Goal: Information Seeking & Learning: Find specific fact

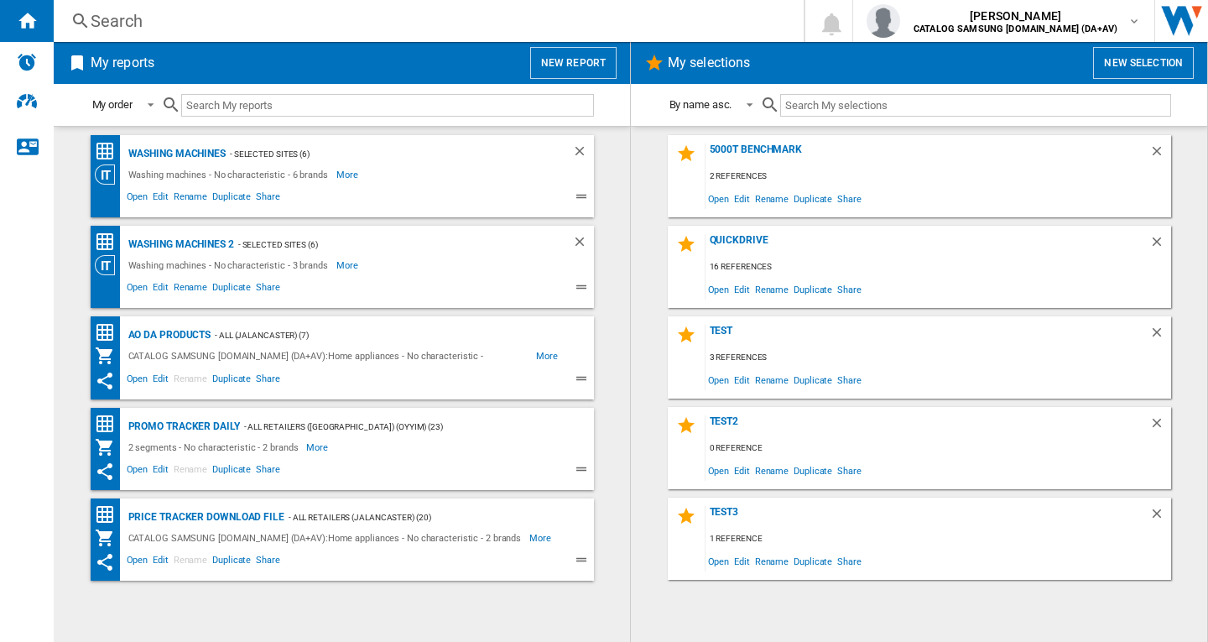
click at [141, 23] on div "Search" at bounding box center [425, 20] width 669 height 23
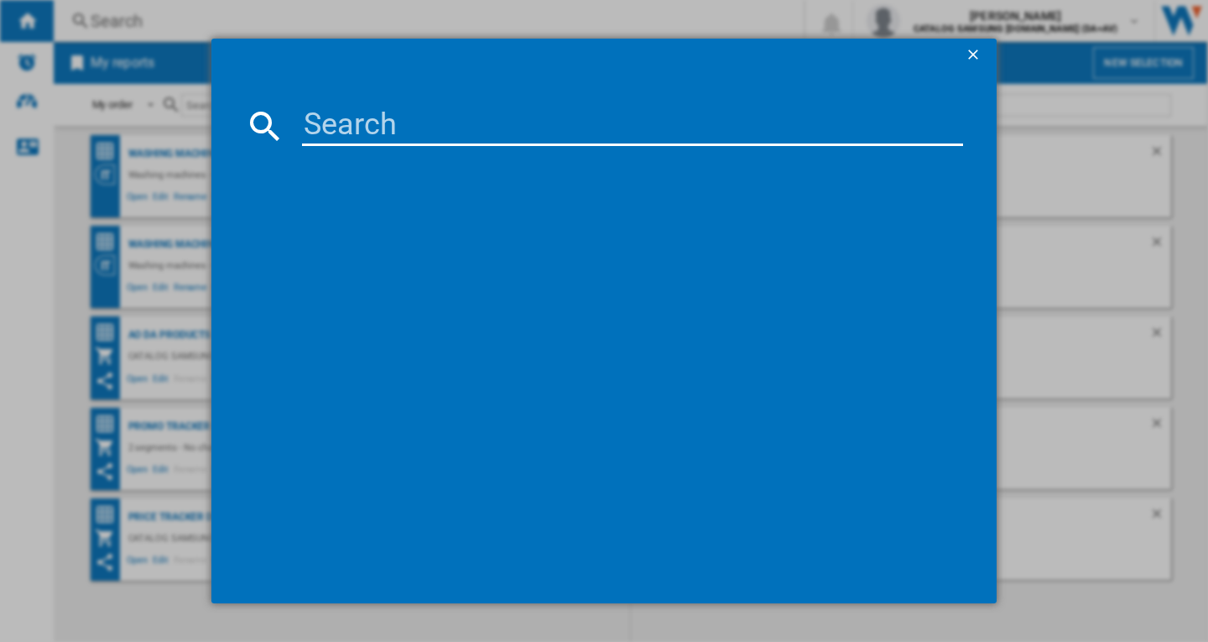
click at [377, 122] on input at bounding box center [632, 126] width 661 height 40
type input "ww90cgc04d"
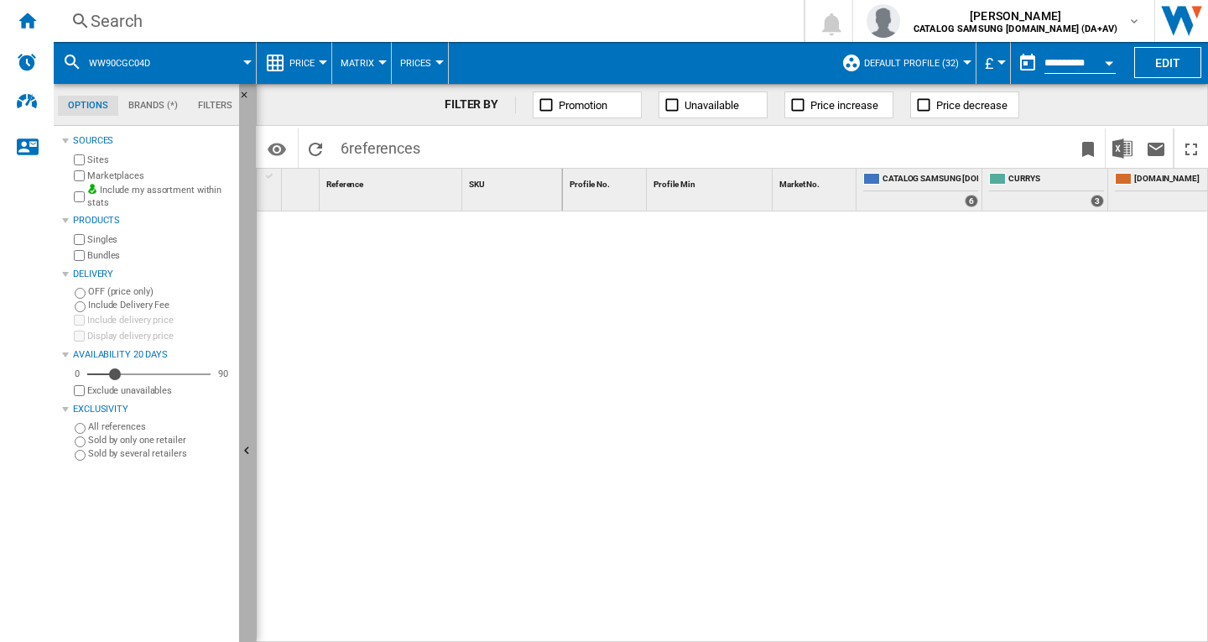
click at [247, 452] on ng-md-icon "Hide" at bounding box center [249, 453] width 20 height 20
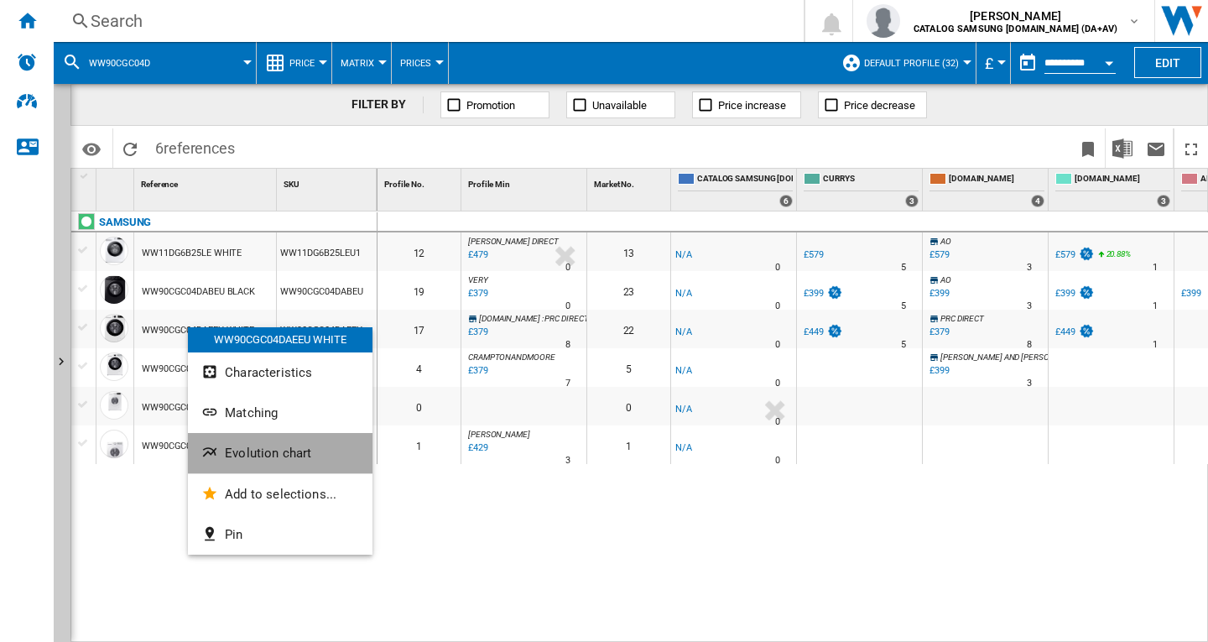
click at [279, 465] on button "Evolution chart" at bounding box center [280, 453] width 184 height 40
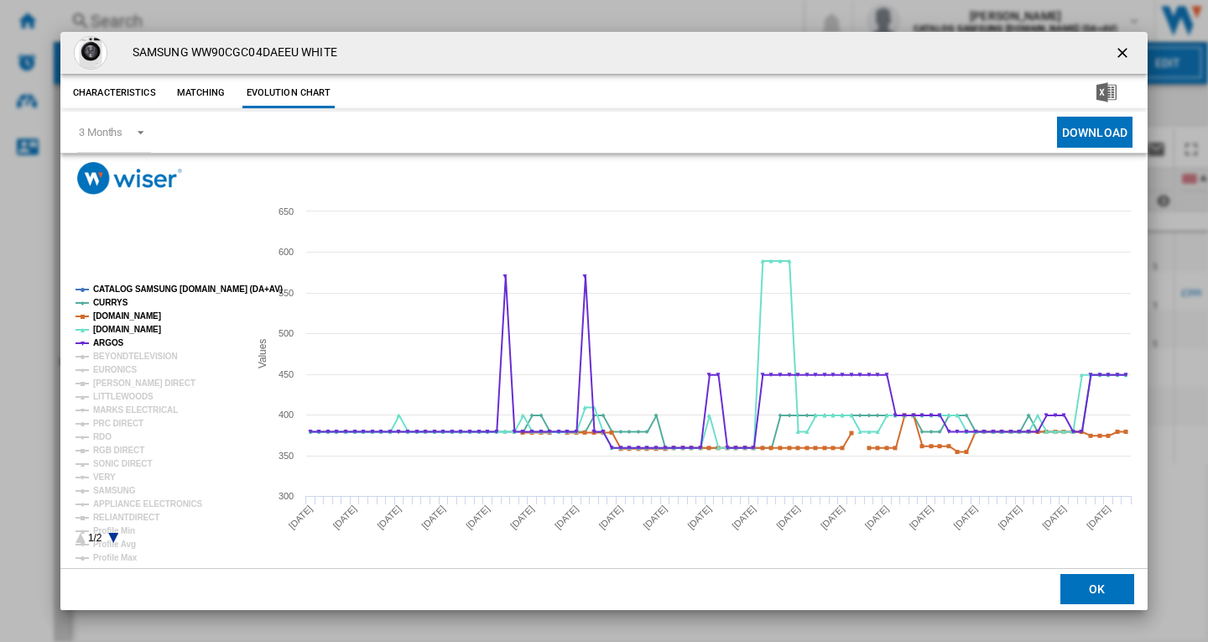
click at [142, 287] on tspan "CATALOG SAMSUNG [DOMAIN_NAME] (DA+AV)" at bounding box center [188, 288] width 190 height 9
click at [126, 353] on tspan "BEYONDTELEVISION" at bounding box center [135, 355] width 85 height 9
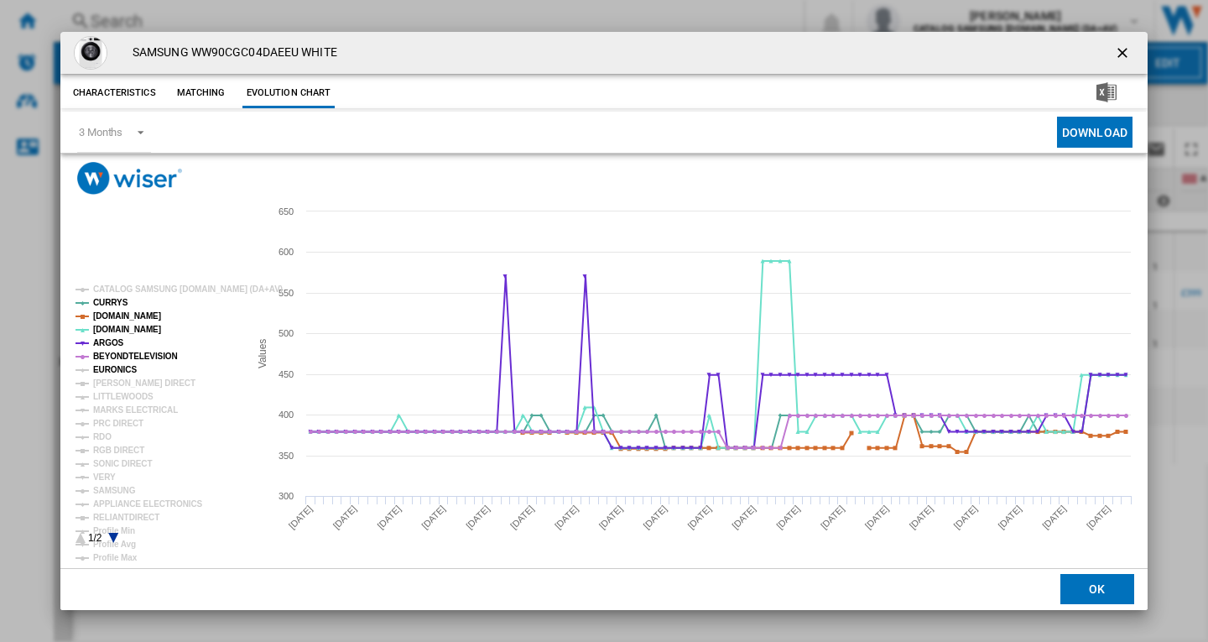
click at [115, 368] on tspan "EURONICS" at bounding box center [115, 369] width 44 height 9
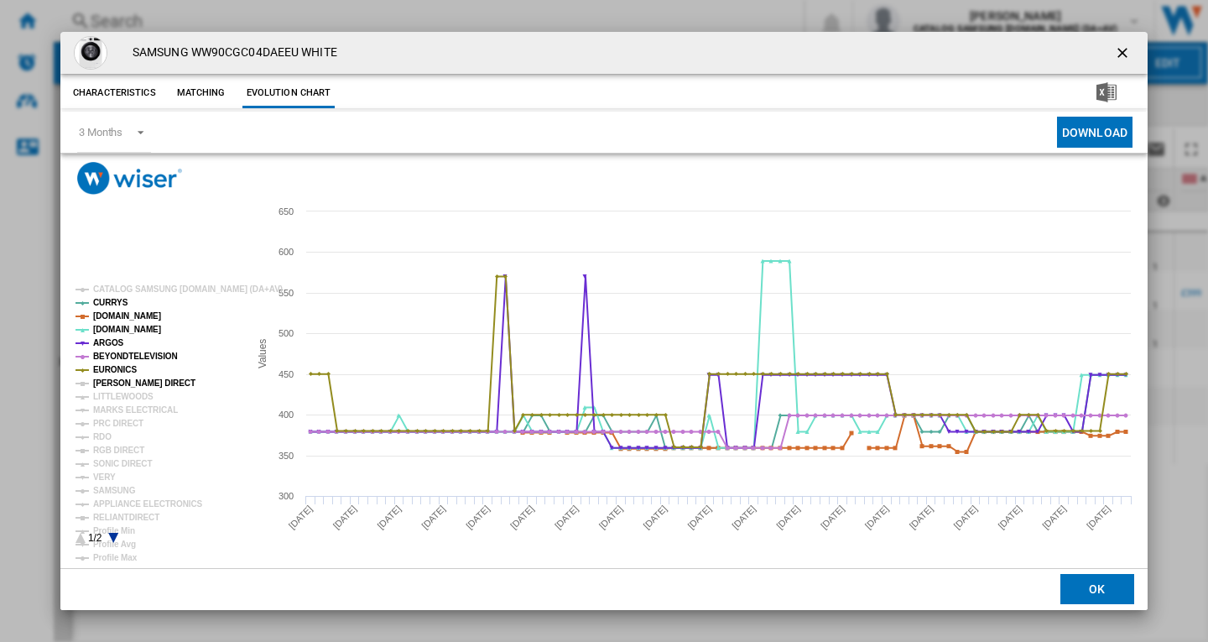
click at [130, 382] on tspan "[PERSON_NAME] DIRECT" at bounding box center [144, 382] width 102 height 9
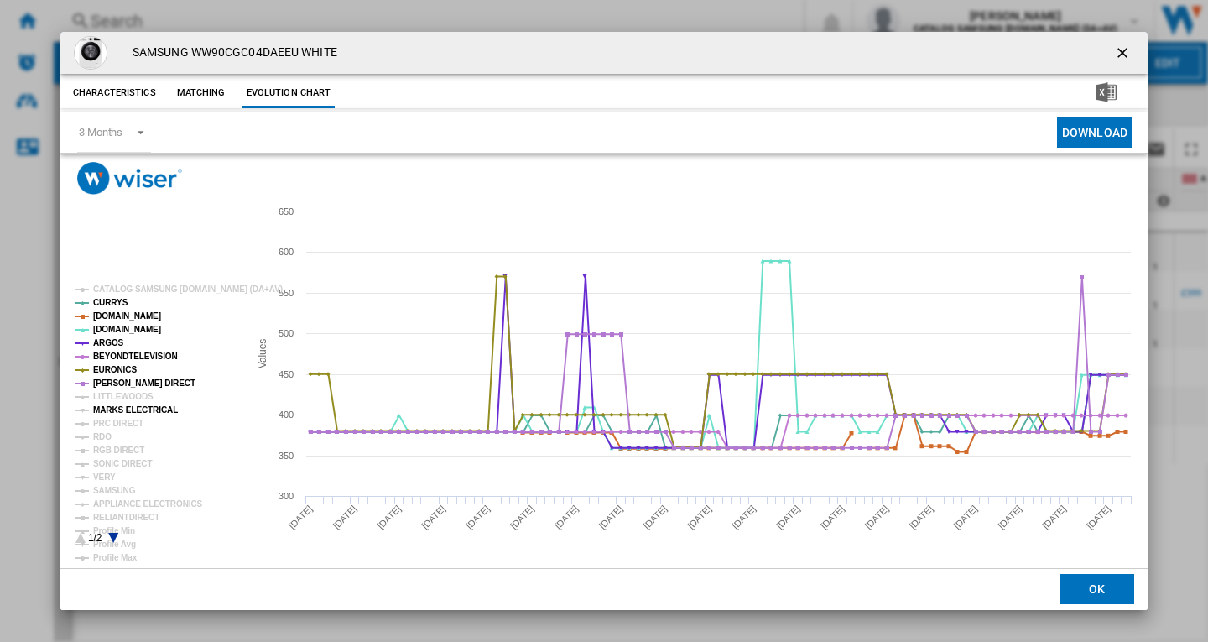
click at [127, 407] on tspan "MARKS ELECTRICAL" at bounding box center [135, 409] width 85 height 9
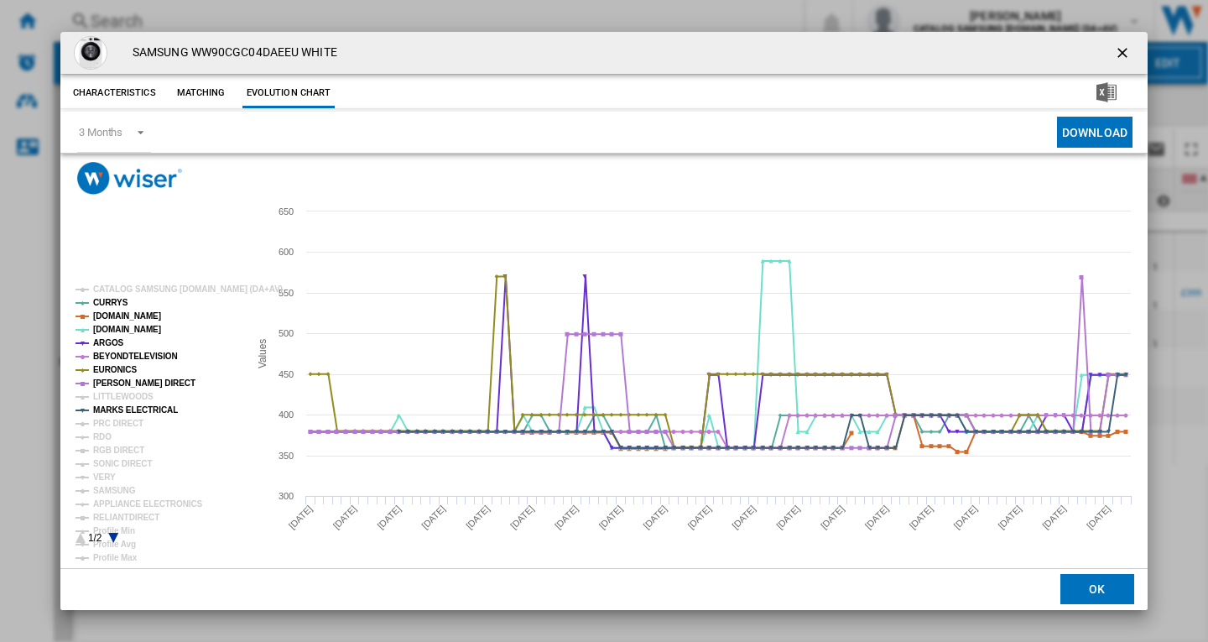
click at [117, 423] on tspan "PRC DIRECT" at bounding box center [118, 422] width 50 height 9
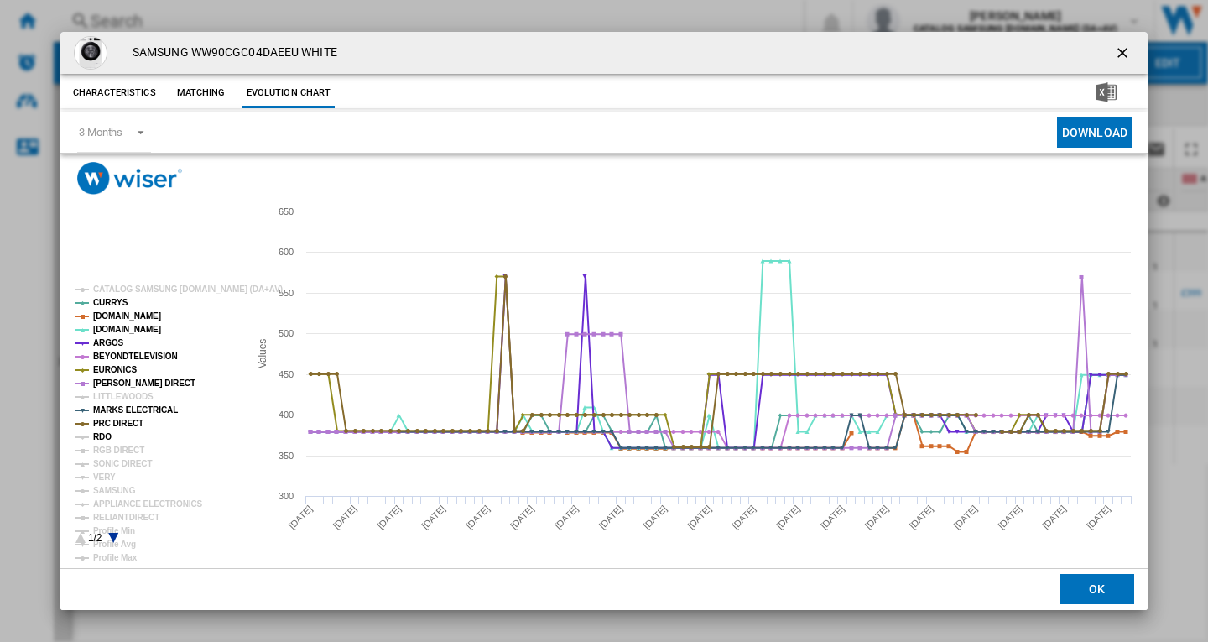
click at [102, 440] on tspan "RDO" at bounding box center [102, 436] width 18 height 9
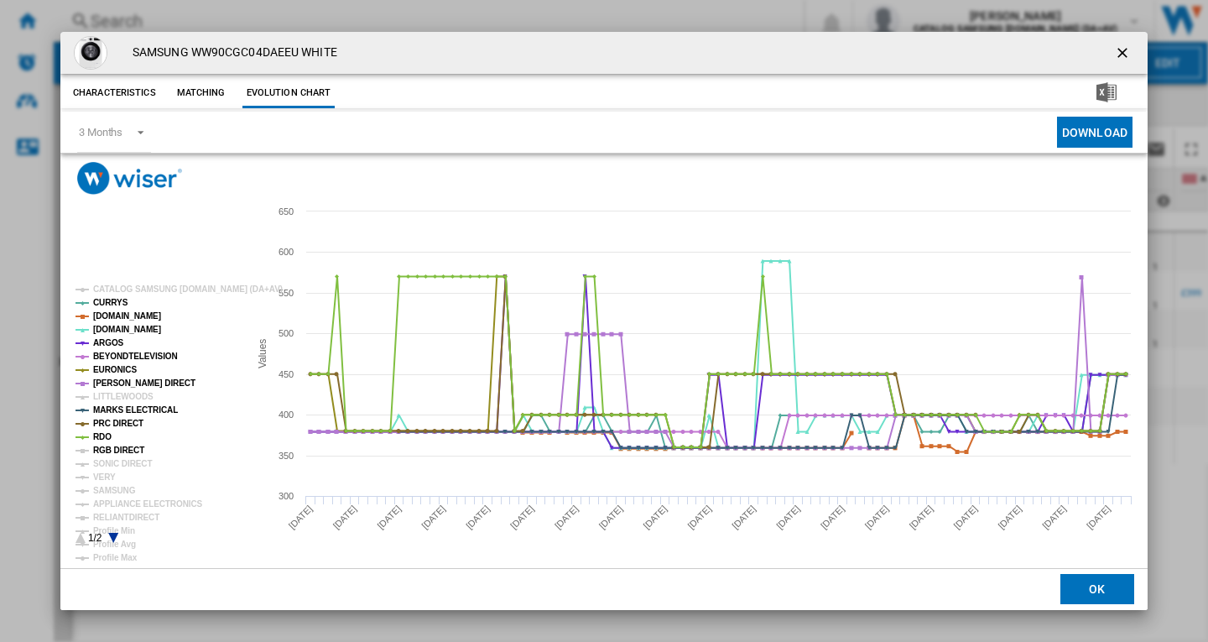
click at [122, 446] on tspan "RGB DIRECT" at bounding box center [118, 449] width 51 height 9
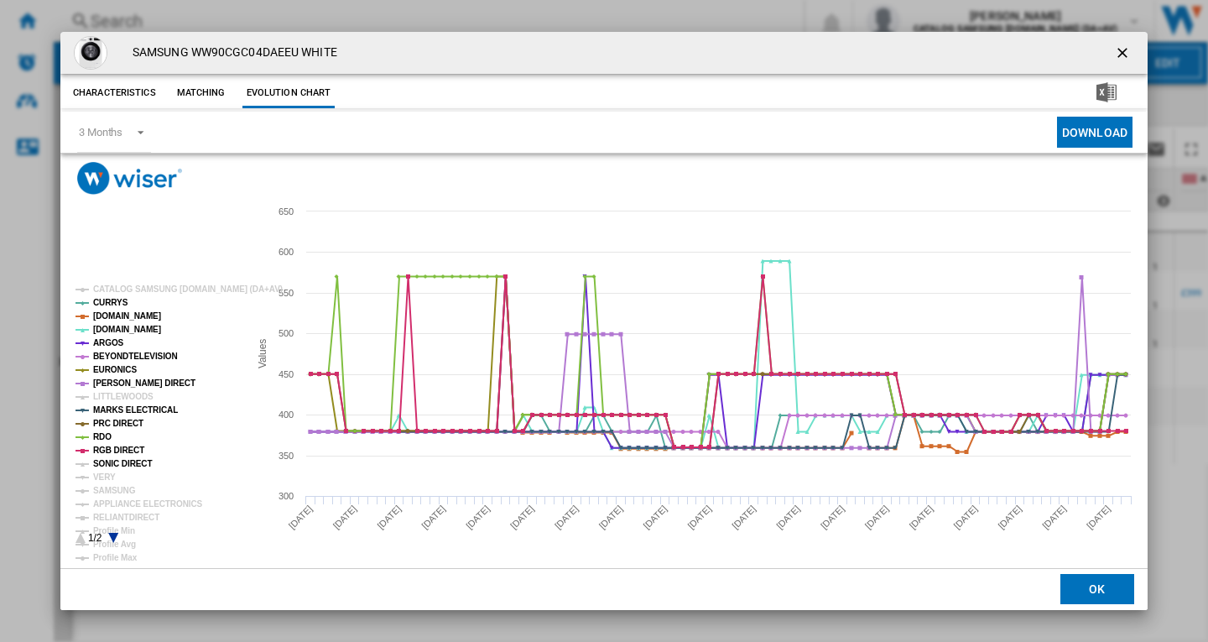
click at [120, 460] on tspan "SONIC DIRECT" at bounding box center [122, 463] width 59 height 9
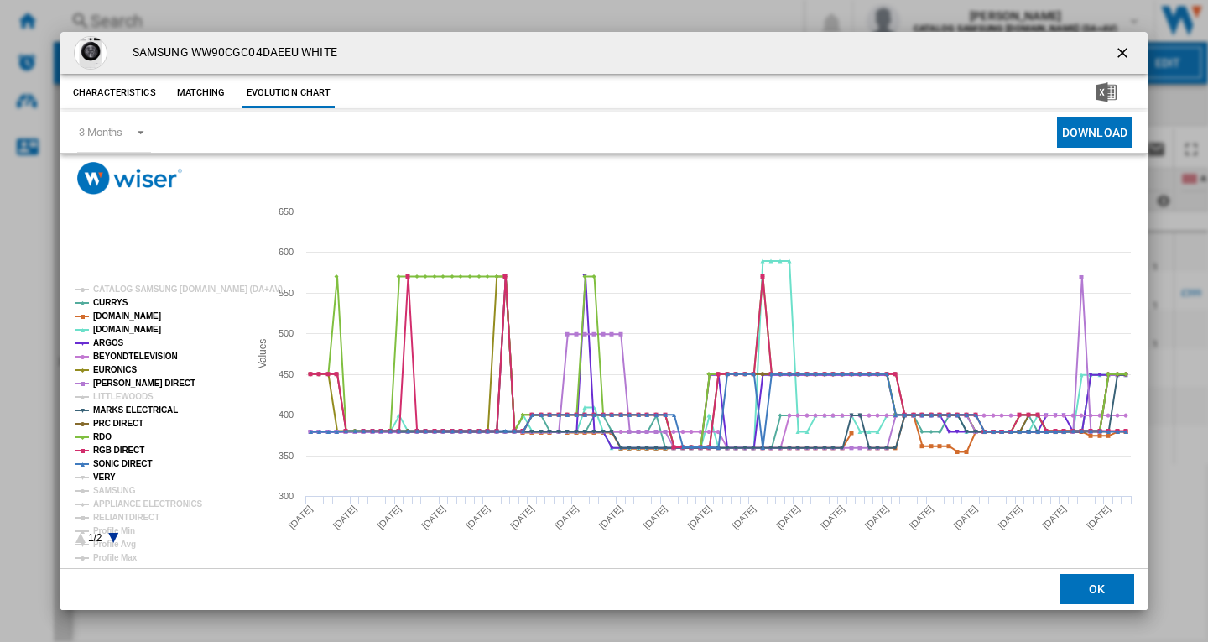
click at [106, 479] on tspan "VERY" at bounding box center [104, 476] width 23 height 9
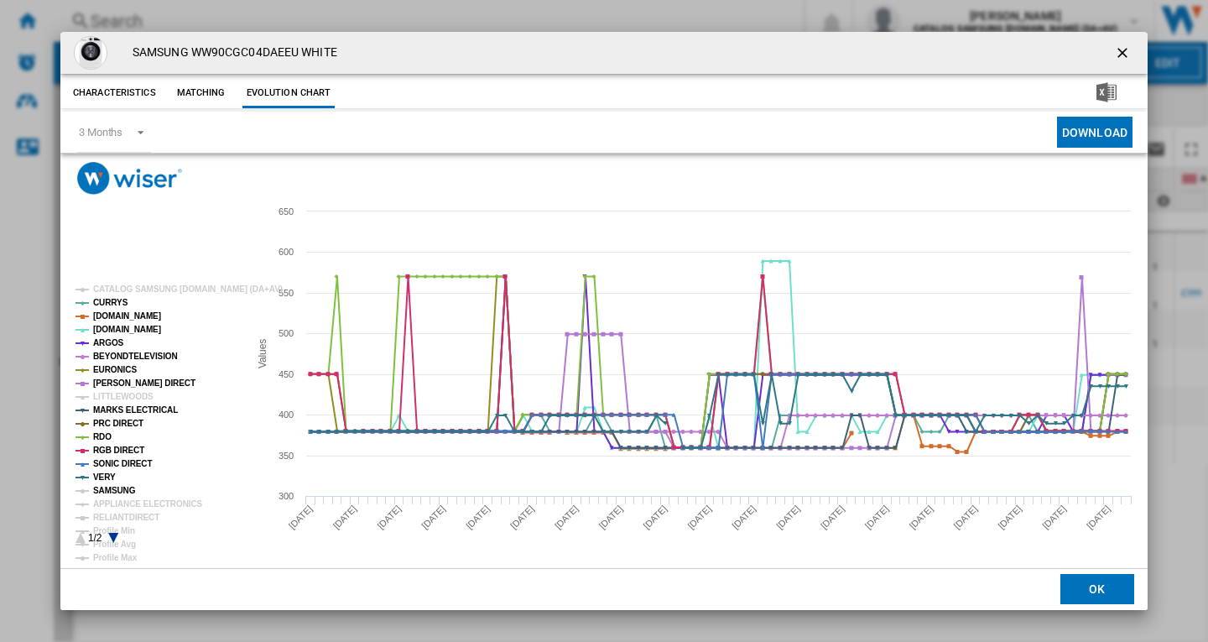
click at [117, 491] on tspan "SAMSUNG" at bounding box center [114, 490] width 43 height 9
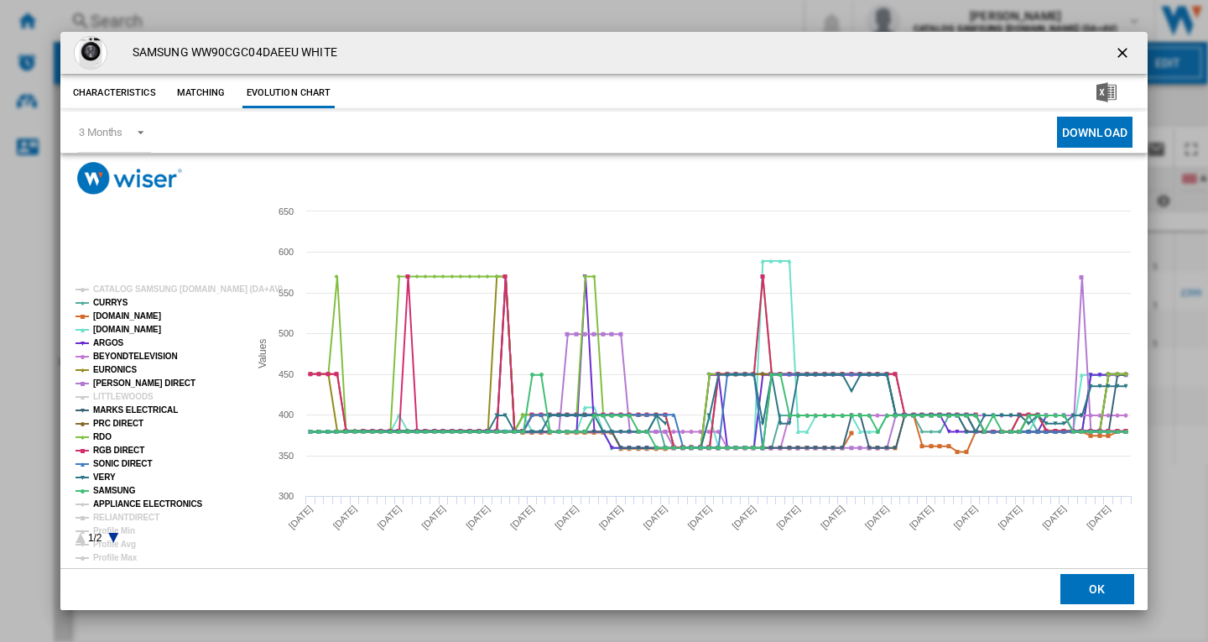
click at [137, 502] on tspan "APPLIANCE ELECTRONICS" at bounding box center [148, 503] width 110 height 9
click at [132, 515] on tspan "RELIANTDIRECT" at bounding box center [126, 516] width 66 height 9
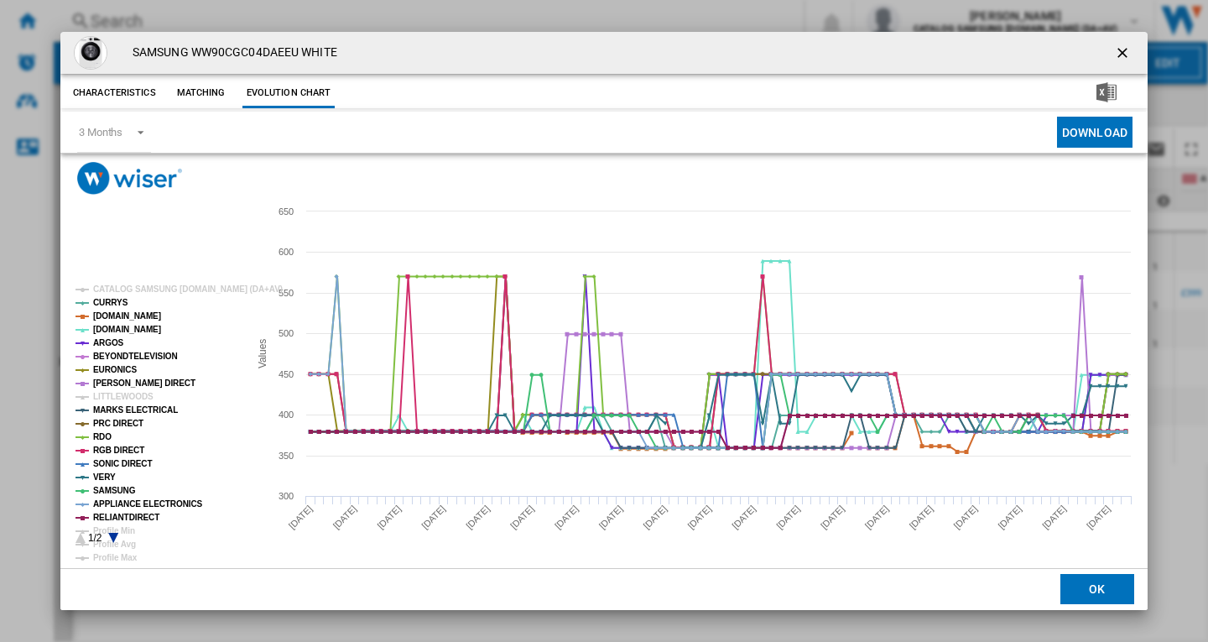
click at [109, 535] on rect "Product popup" at bounding box center [155, 414] width 173 height 272
click at [117, 535] on icon "Product popup" at bounding box center [113, 538] width 10 height 10
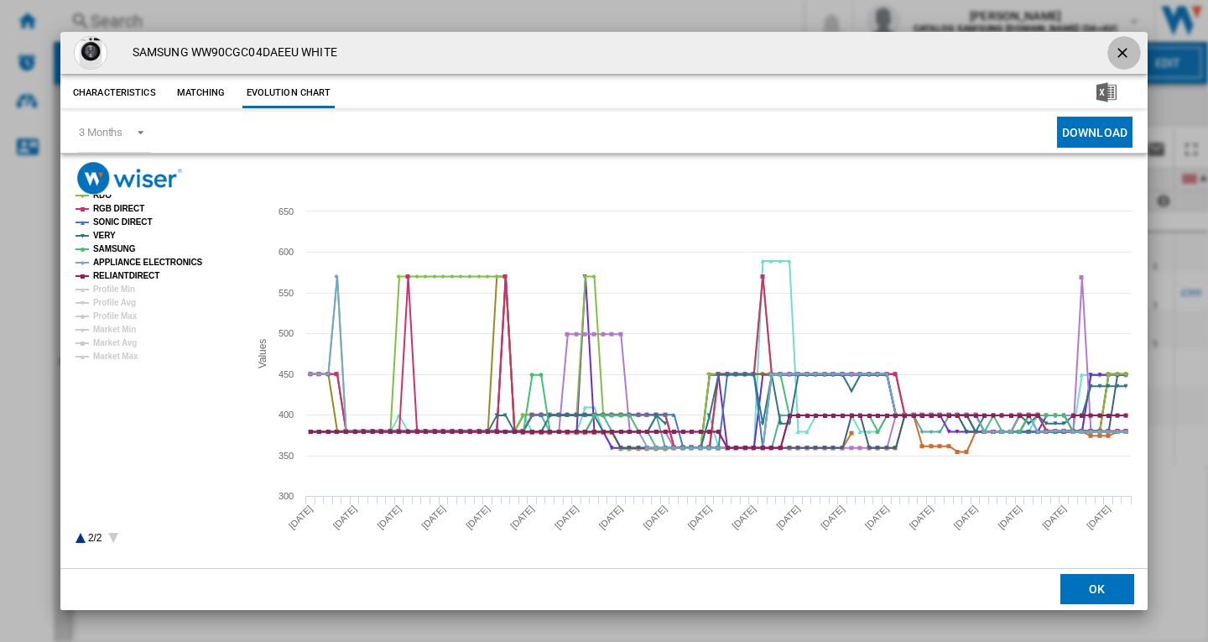
click at [1123, 49] on ng-md-icon "getI18NText('BUTTONS.CLOSE_DIALOG')" at bounding box center [1124, 54] width 20 height 20
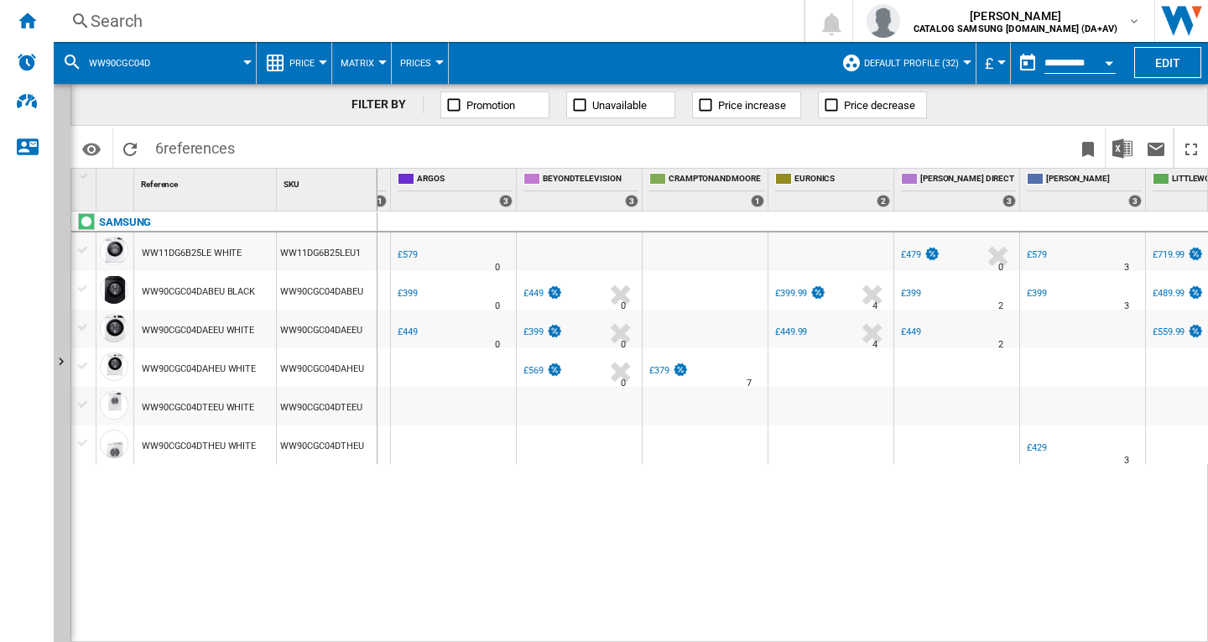
scroll to position [0, 946]
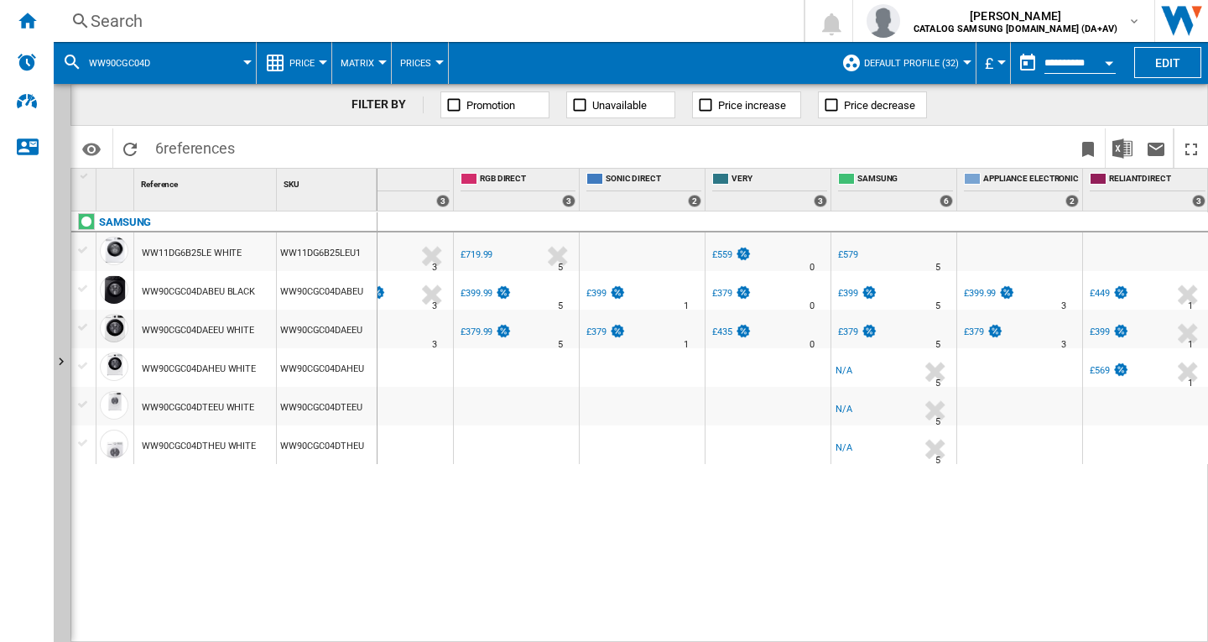
click at [847, 329] on div "£379" at bounding box center [848, 331] width 20 height 11
click at [470, 327] on div "£379.99" at bounding box center [476, 331] width 32 height 11
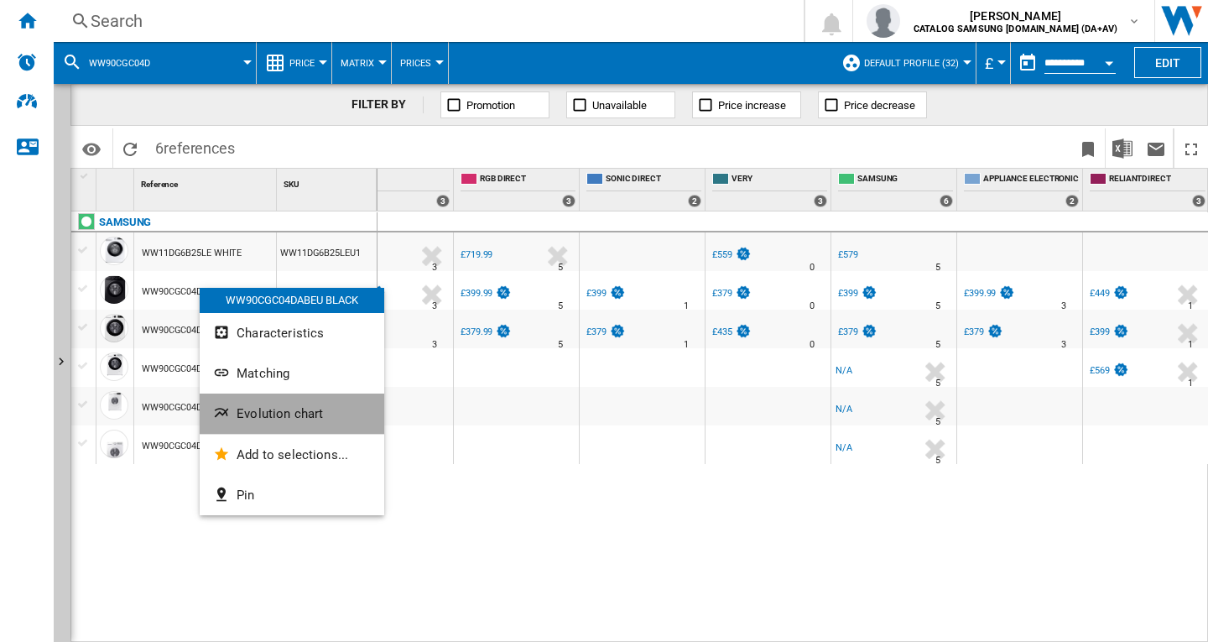
click at [283, 414] on span "Evolution chart" at bounding box center [279, 413] width 86 height 15
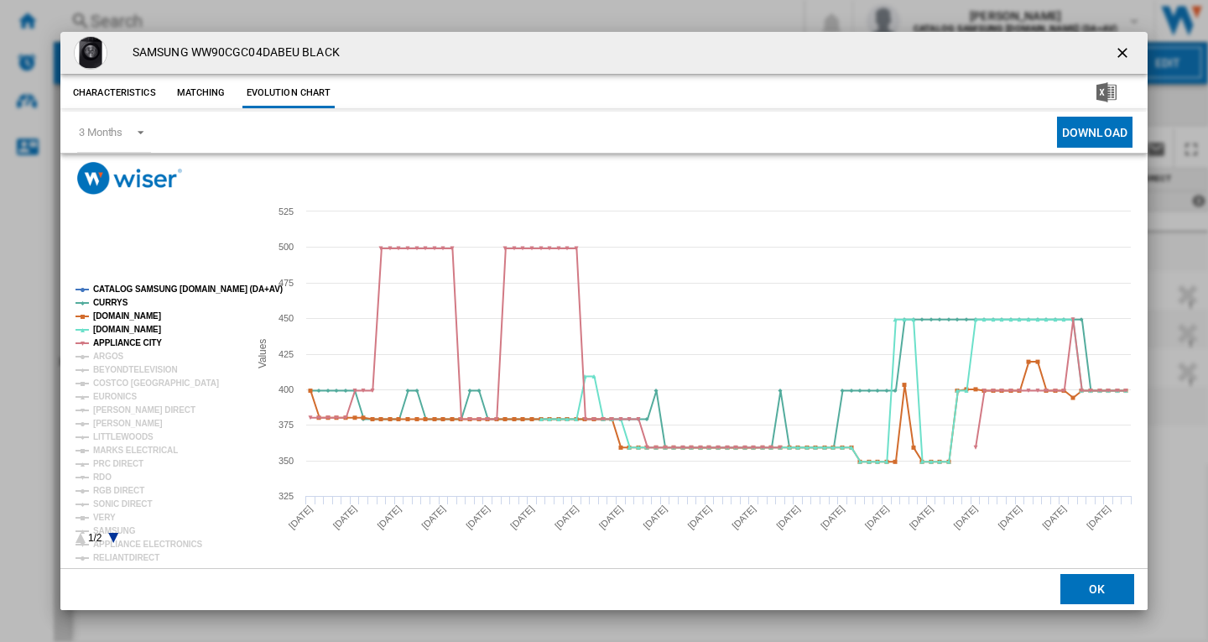
click at [141, 294] on tspan "CATALOG SAMSUNG [DOMAIN_NAME] (DA+AV)" at bounding box center [188, 288] width 190 height 9
click at [113, 356] on tspan "ARGOS" at bounding box center [108, 355] width 31 height 9
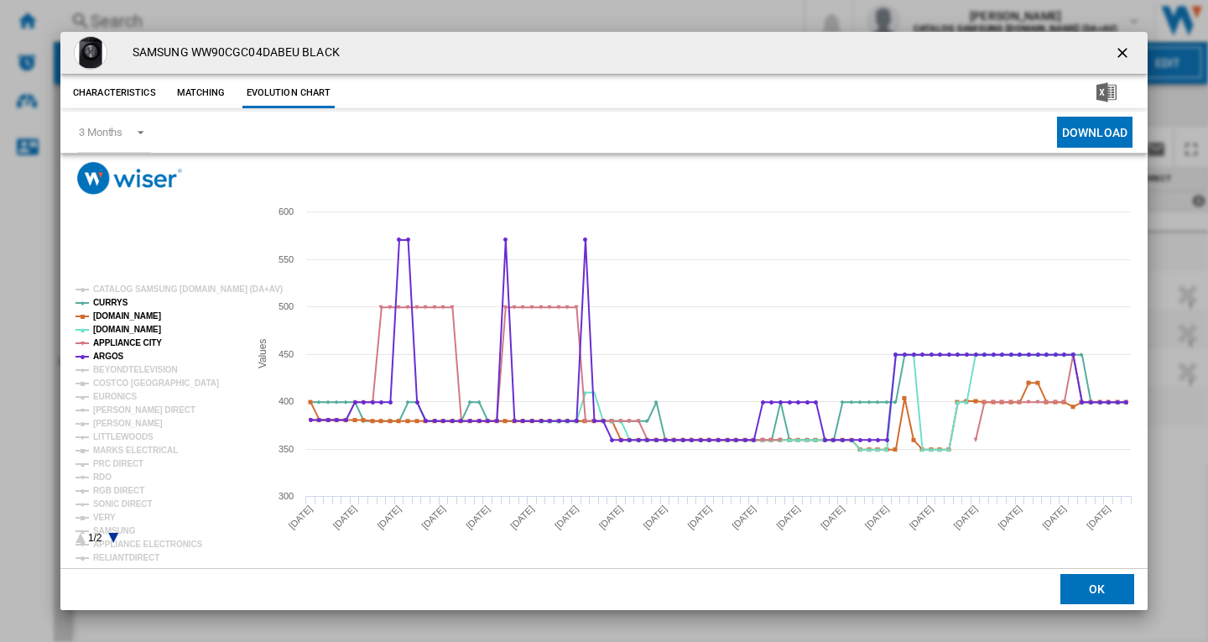
click at [115, 360] on tspan "ARGOS" at bounding box center [108, 355] width 31 height 9
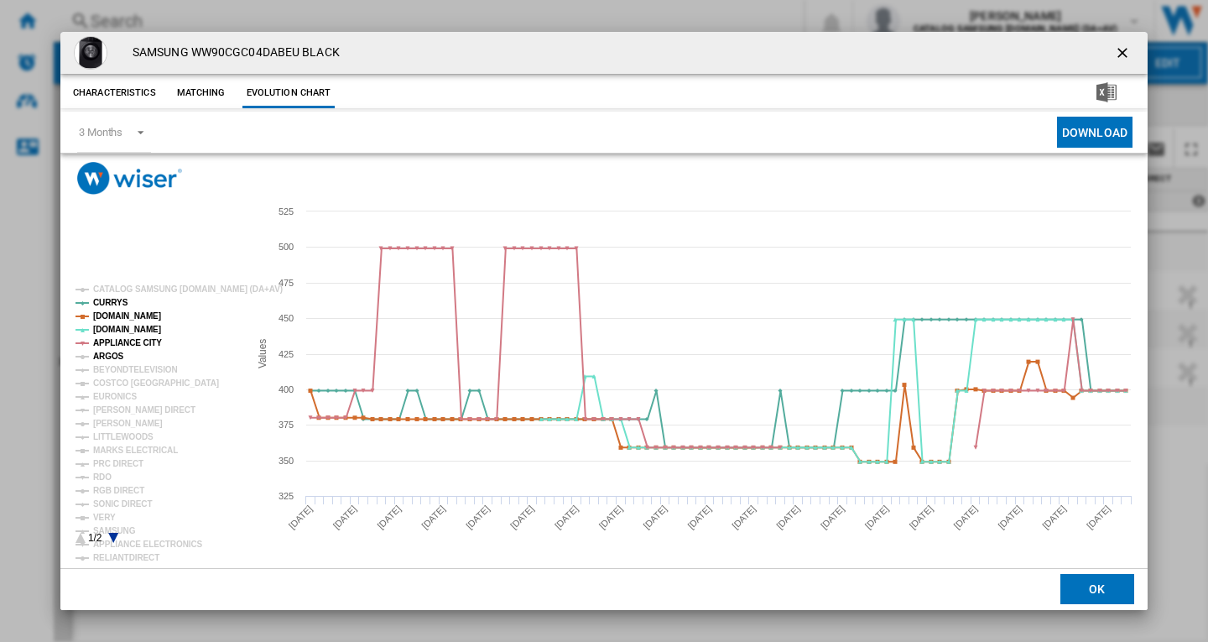
click at [112, 356] on tspan "ARGOS" at bounding box center [108, 355] width 31 height 9
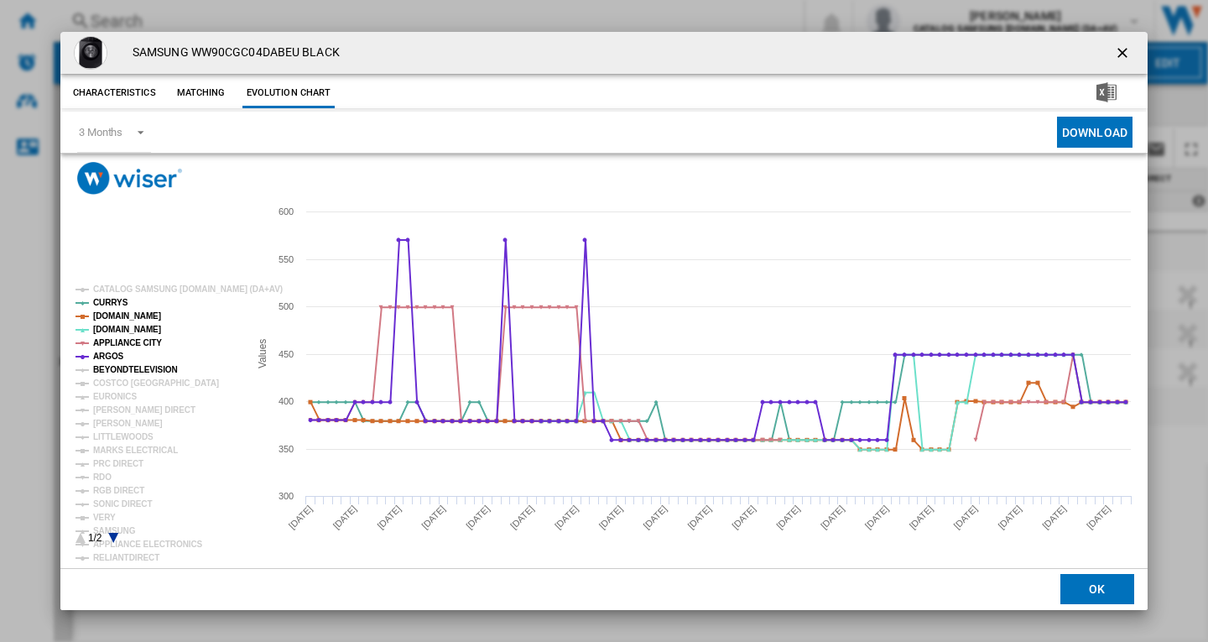
click at [117, 374] on tspan "BEYONDTELEVISION" at bounding box center [135, 369] width 85 height 9
click at [131, 397] on tspan "EURONICS" at bounding box center [115, 396] width 44 height 9
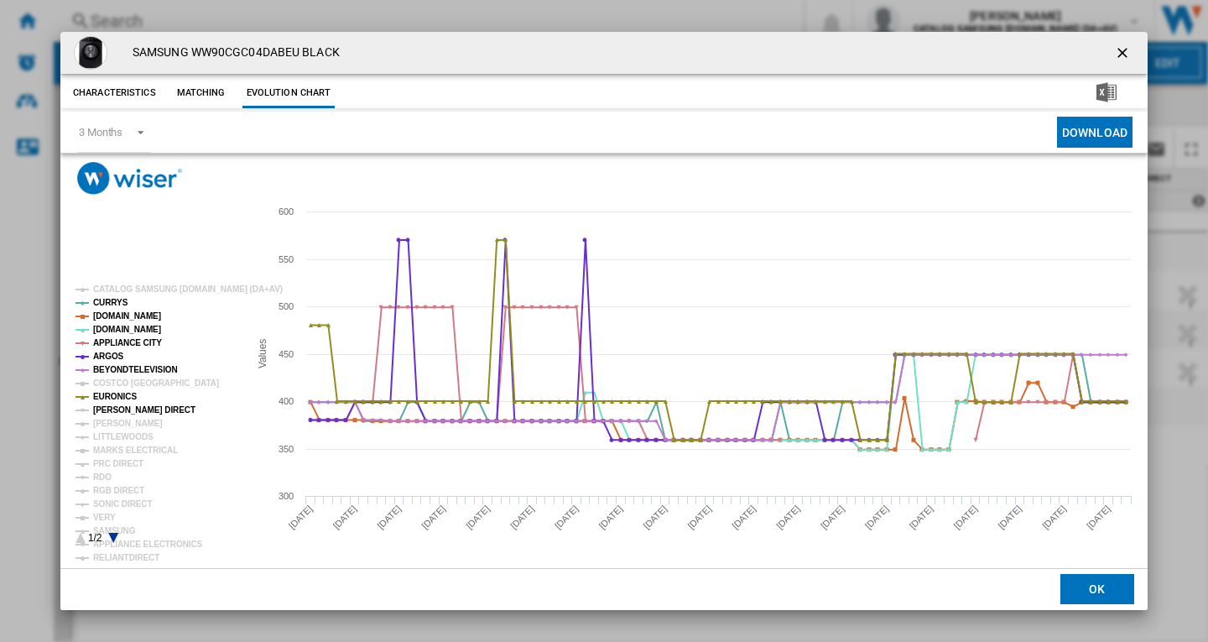
click at [127, 413] on tspan "[PERSON_NAME] DIRECT" at bounding box center [144, 409] width 102 height 9
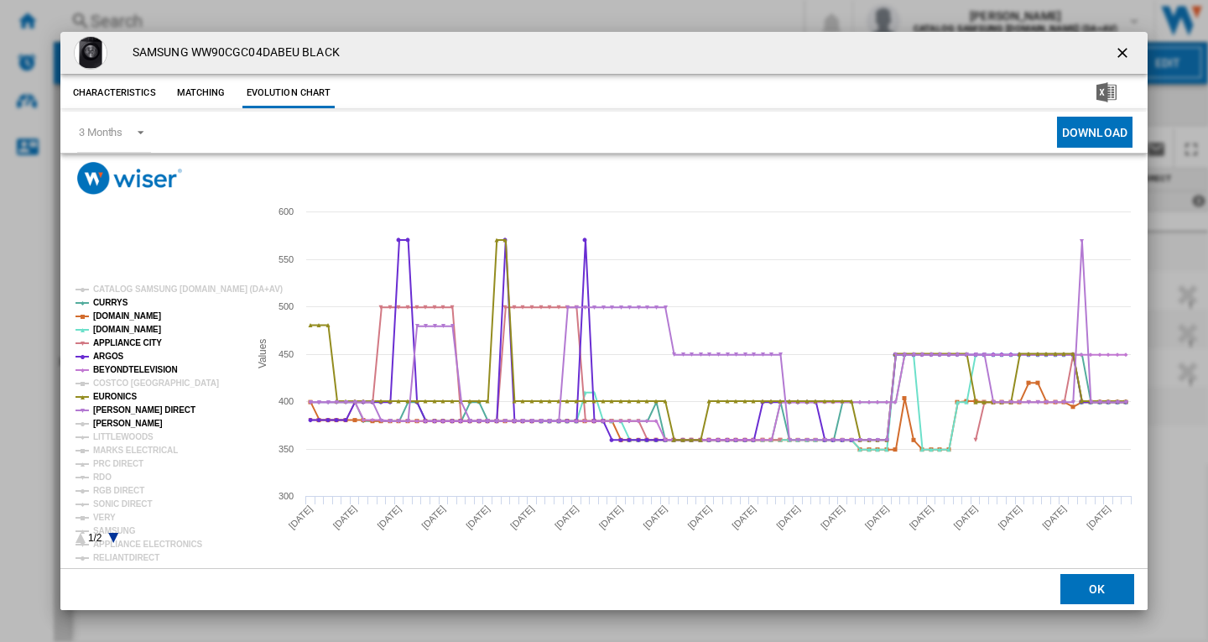
click at [117, 428] on tspan "[PERSON_NAME]" at bounding box center [128, 422] width 70 height 9
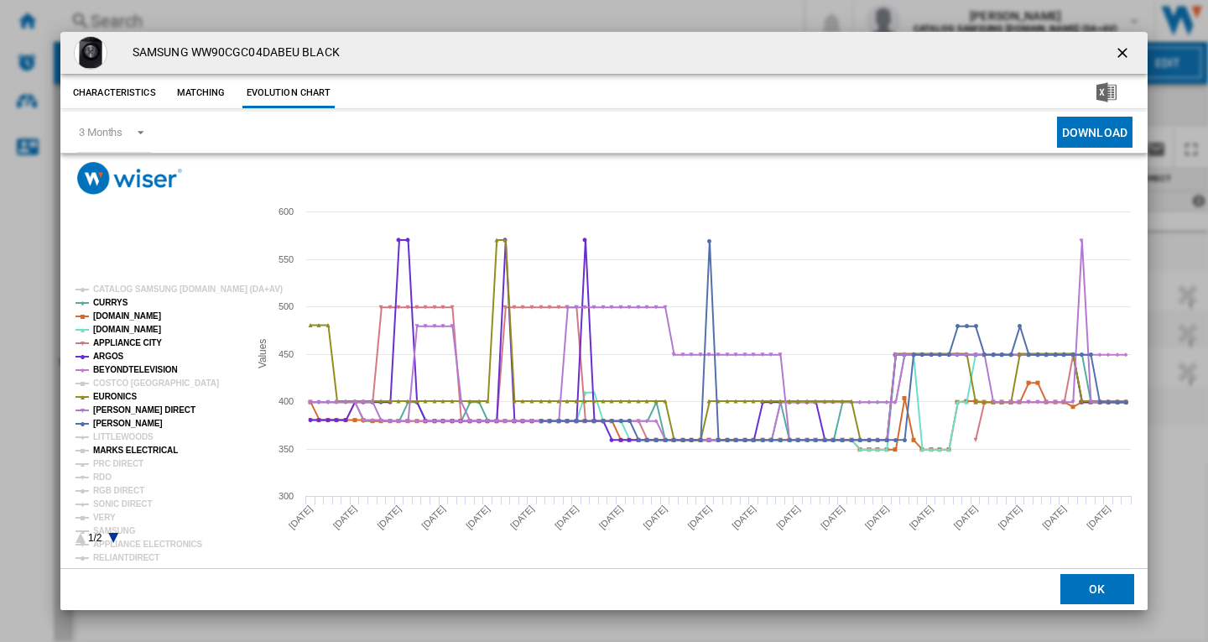
click at [127, 449] on tspan "MARKS ELECTRICAL" at bounding box center [135, 449] width 85 height 9
click at [121, 462] on tspan "PRC DIRECT" at bounding box center [118, 463] width 50 height 9
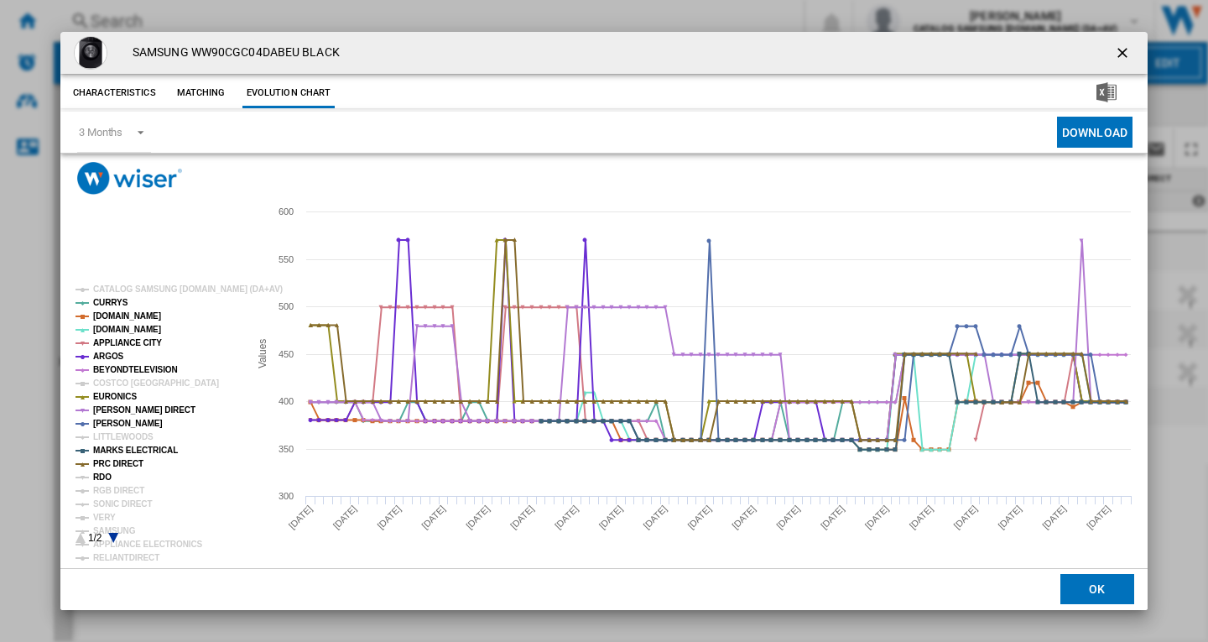
click at [108, 481] on tspan "RDO" at bounding box center [102, 476] width 18 height 9
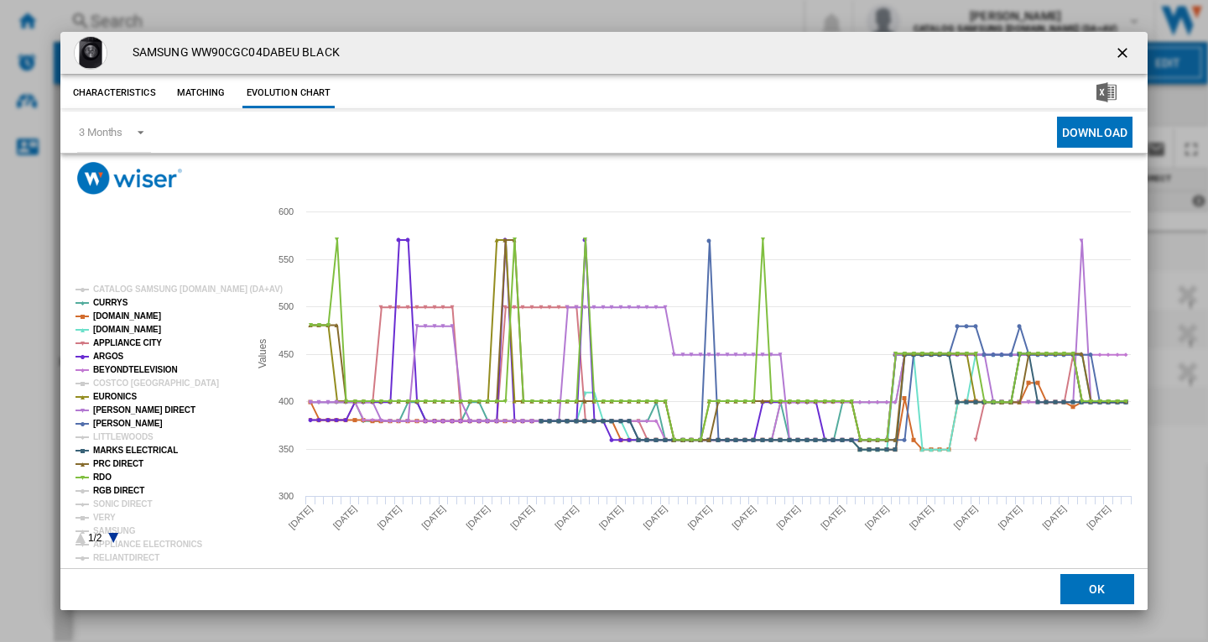
click at [117, 486] on tspan "RGB DIRECT" at bounding box center [118, 490] width 51 height 9
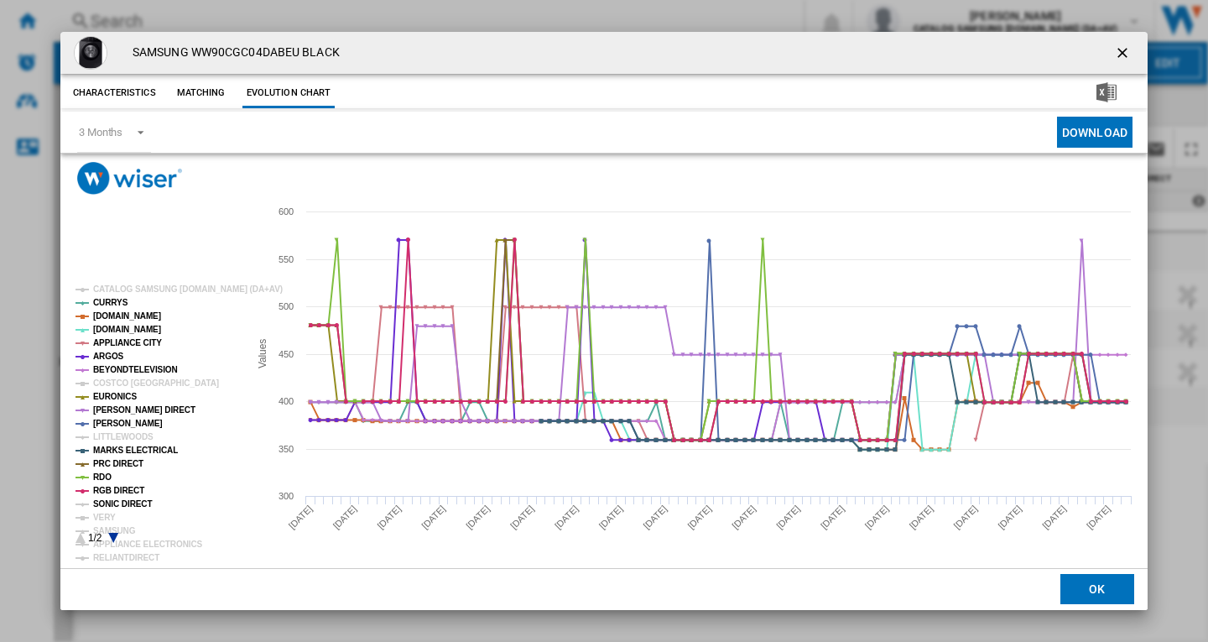
click at [118, 500] on tspan "SONIC DIRECT" at bounding box center [122, 503] width 59 height 9
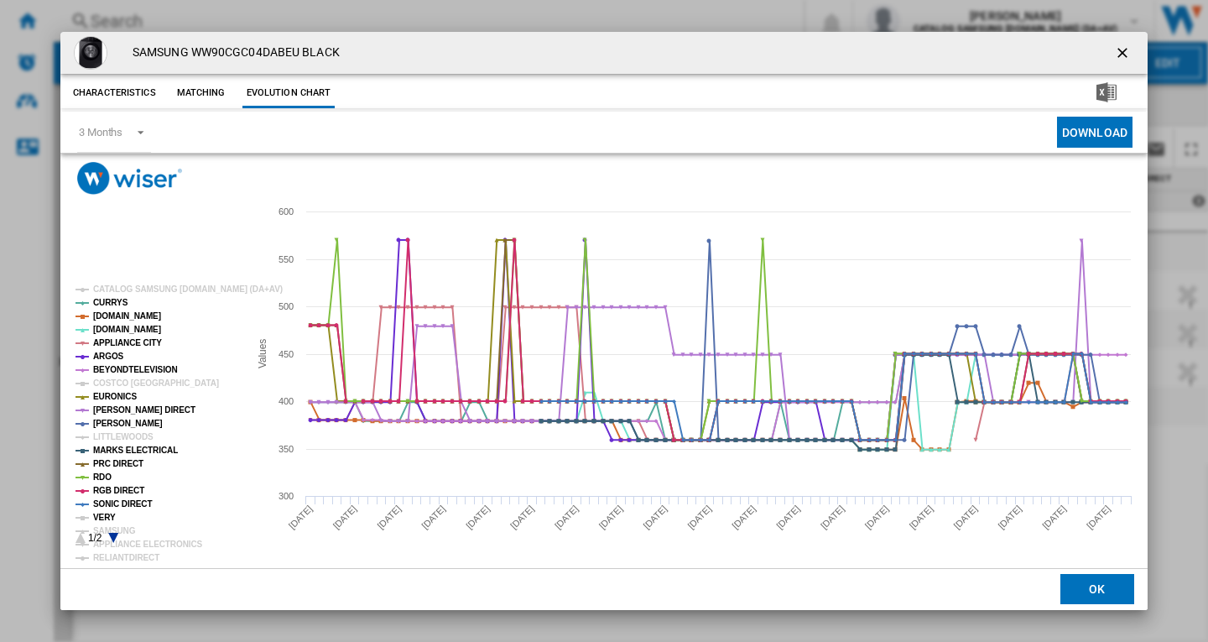
click at [106, 517] on tspan "VERY" at bounding box center [104, 516] width 23 height 9
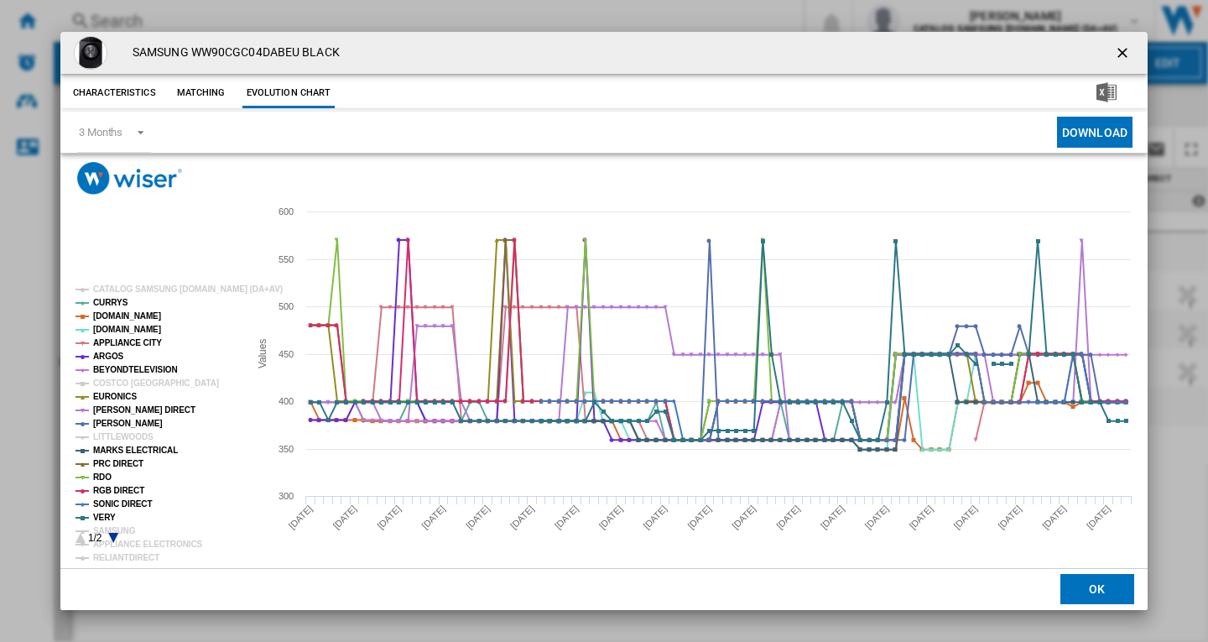
click at [113, 534] on icon "Product popup" at bounding box center [113, 538] width 10 height 10
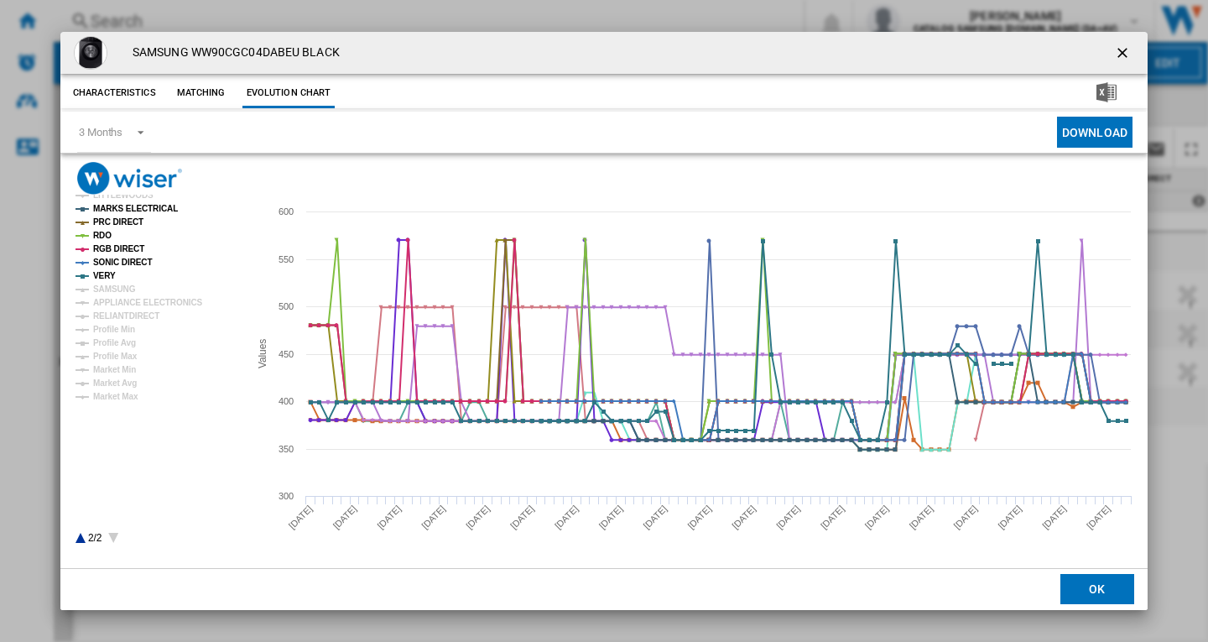
click at [83, 536] on rect "Product popup" at bounding box center [155, 414] width 173 height 272
click at [117, 284] on rect "Product popup" at bounding box center [155, 414] width 173 height 272
click at [119, 286] on tspan "SAMSUNG" at bounding box center [114, 288] width 43 height 9
click at [120, 302] on tspan "APPLIANCE ELECTRONICS" at bounding box center [148, 302] width 110 height 9
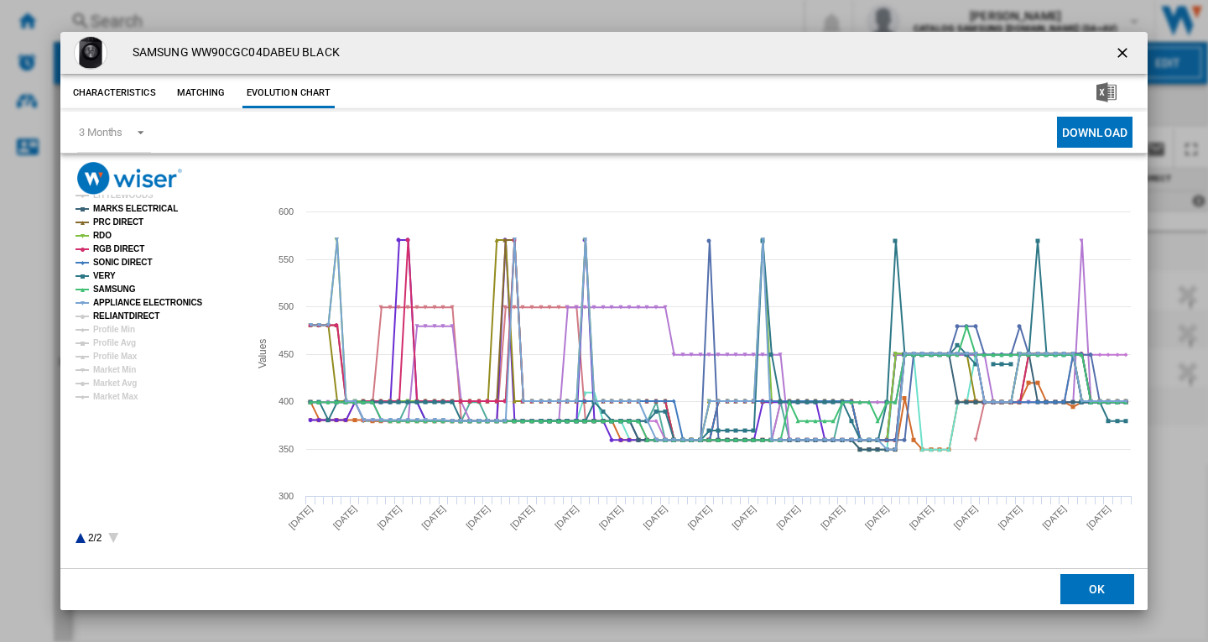
click at [120, 316] on tspan "RELIANTDIRECT" at bounding box center [126, 315] width 66 height 9
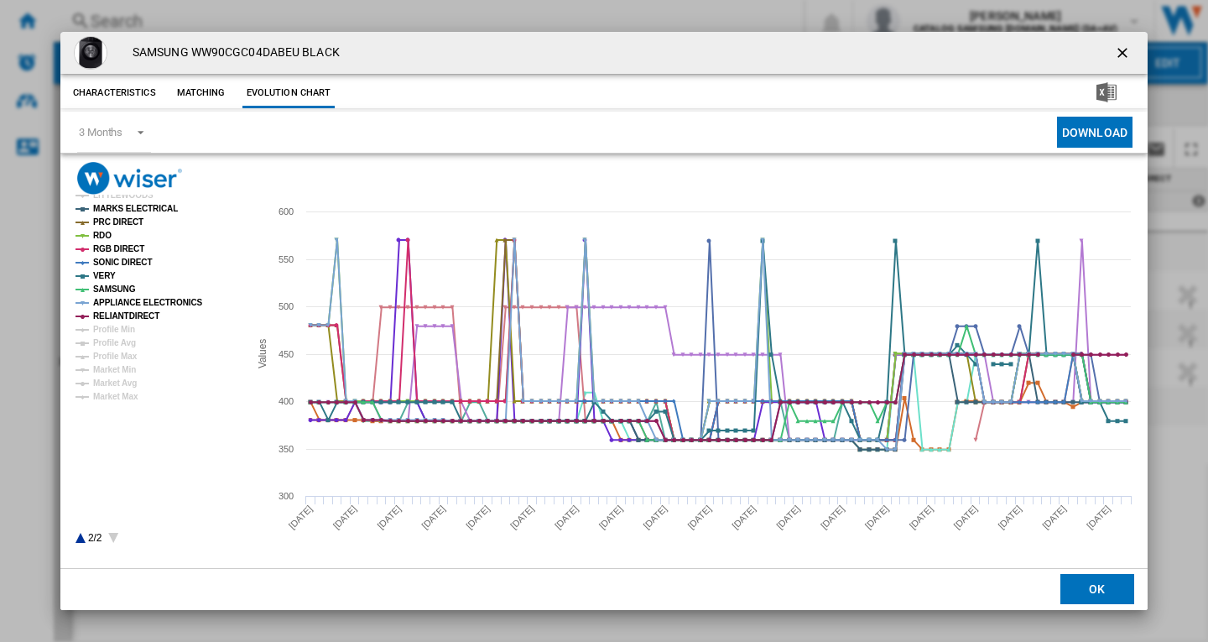
click at [79, 536] on icon "Product popup" at bounding box center [80, 538] width 10 height 10
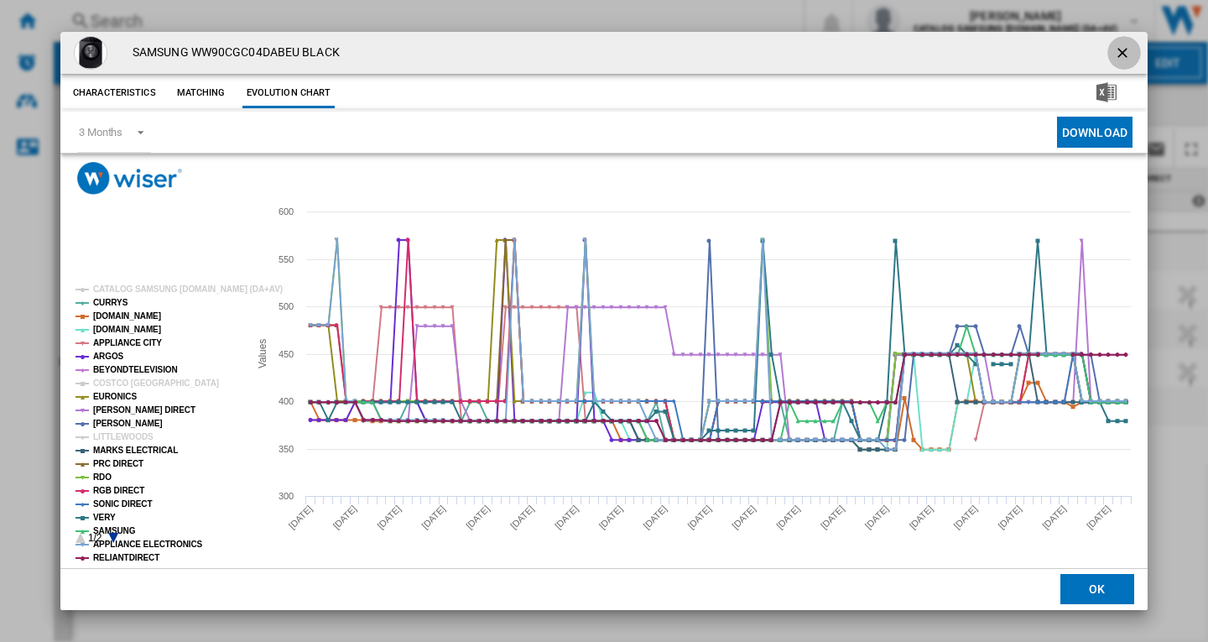
click at [1125, 55] on ng-md-icon "getI18NText('BUTTONS.CLOSE_DIALOG')" at bounding box center [1124, 54] width 20 height 20
